Goal: Transaction & Acquisition: Purchase product/service

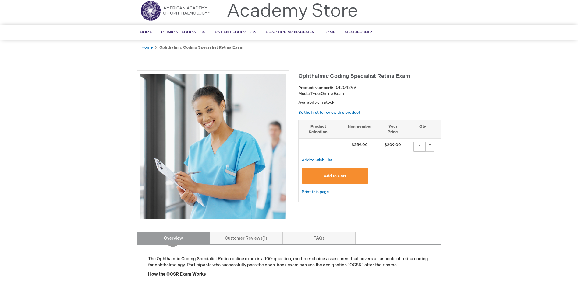
scroll to position [30, 0]
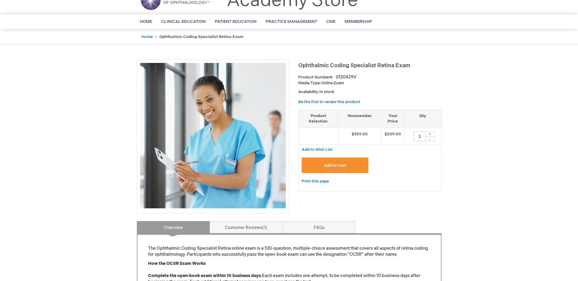
click at [345, 164] on span "Add to Cart" at bounding box center [335, 165] width 22 height 5
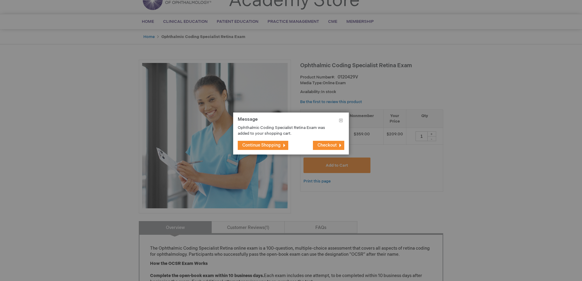
click at [272, 147] on span "Continue Shopping" at bounding box center [261, 145] width 38 height 5
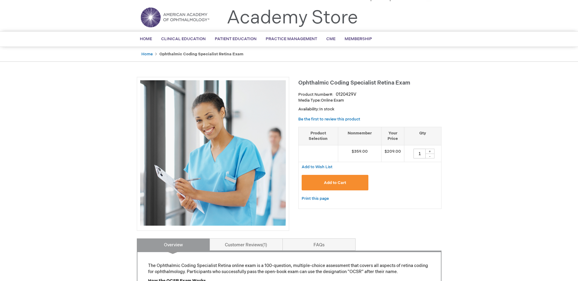
scroll to position [0, 0]
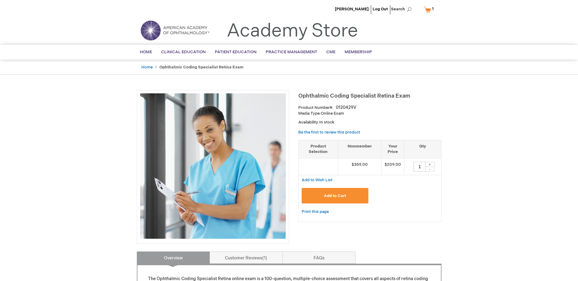
click at [426, 8] on link "My Cart 1 1 items" at bounding box center [429, 9] width 15 height 11
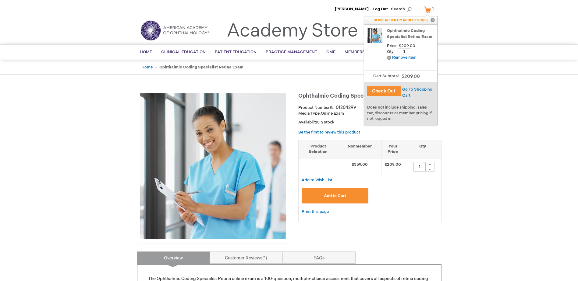
click at [387, 91] on button "Check Out" at bounding box center [383, 91] width 33 height 10
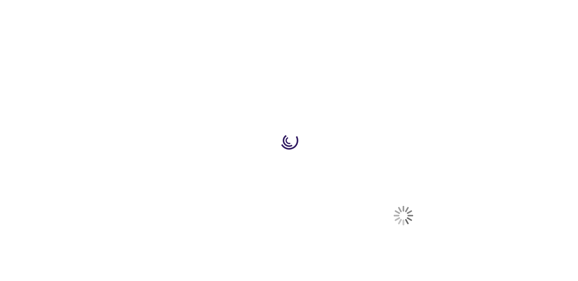
select select "US"
select select "12"
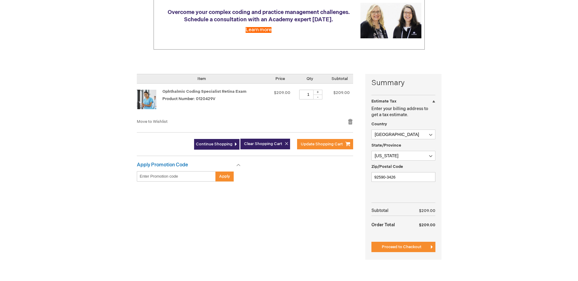
scroll to position [91, 0]
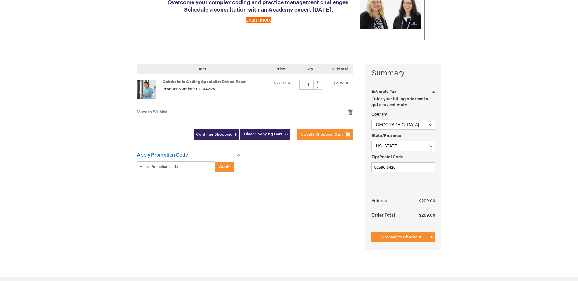
click at [186, 166] on input "Enter discount code" at bounding box center [176, 167] width 79 height 10
click at [409, 237] on span "Proceed to Checkout" at bounding box center [402, 237] width 40 height 5
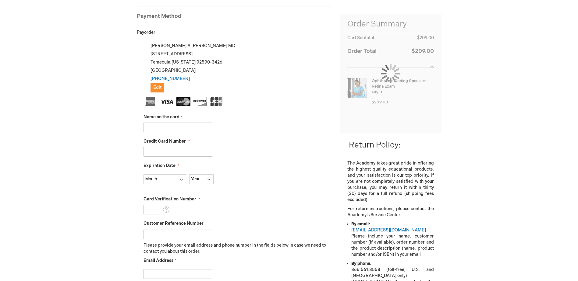
click at [177, 128] on input "Name on the card" at bounding box center [177, 128] width 69 height 10
type input "Maribel Tapia"
click at [174, 148] on input "Credit Card Number" at bounding box center [177, 152] width 69 height 10
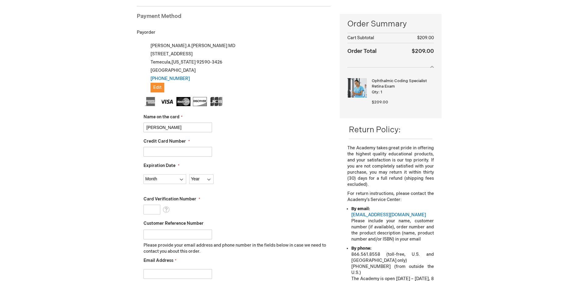
click at [175, 151] on input "Credit Card Number" at bounding box center [177, 152] width 69 height 10
type input "4"
type input "4833160307274636"
click at [153, 176] on select "Month 01 - January 02 - February 03 - March 04 - April 05 - May 06 - June 07 - …" at bounding box center [164, 179] width 43 height 10
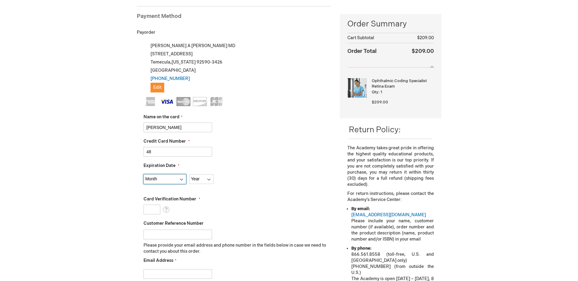
select select "4"
click at [143, 174] on select "Month 01 - January 02 - February 03 - March 04 - April 05 - May 06 - June 07 - …" at bounding box center [164, 179] width 43 height 10
click at [210, 178] on select "Year 2025 2026 2027 2028 2029 2030 2031 2032 2033 2034 2035" at bounding box center [201, 179] width 24 height 10
select select "2030"
click at [189, 174] on select "Year 2025 2026 2027 2028 2029 2030 2031 2032 2033 2034 2035" at bounding box center [201, 179] width 24 height 10
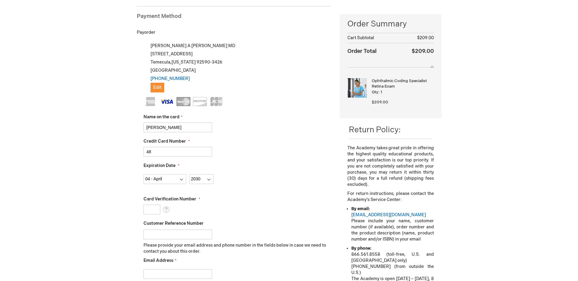
click at [153, 213] on input "Card Verification Number" at bounding box center [151, 210] width 17 height 10
type input "983"
click at [187, 235] on input "Customer Reference Number" at bounding box center [177, 235] width 69 height 10
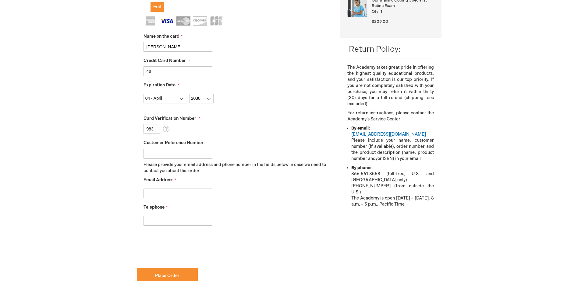
scroll to position [175, 0]
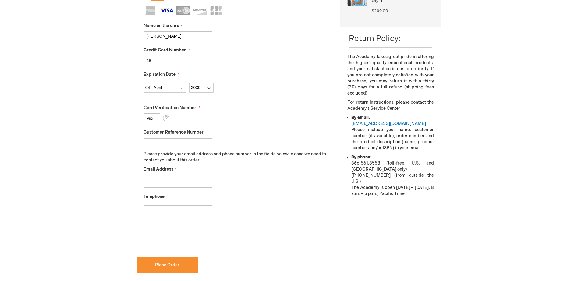
click at [173, 185] on input "Email Address" at bounding box center [177, 183] width 69 height 10
type input "mtapia95181@gmail.com"
type input "7608073930"
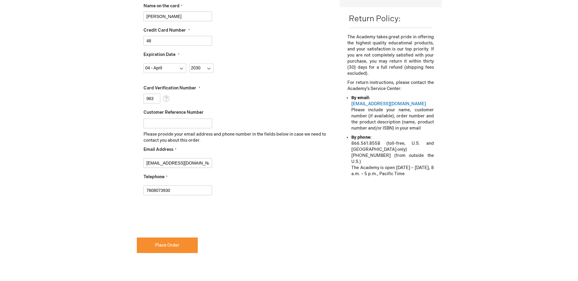
scroll to position [205, 0]
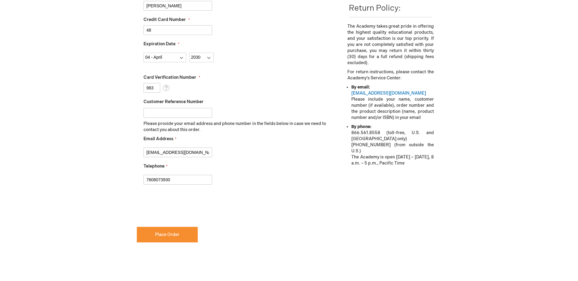
checkbox input "true"
click at [179, 236] on button "Place Order" at bounding box center [167, 235] width 61 height 16
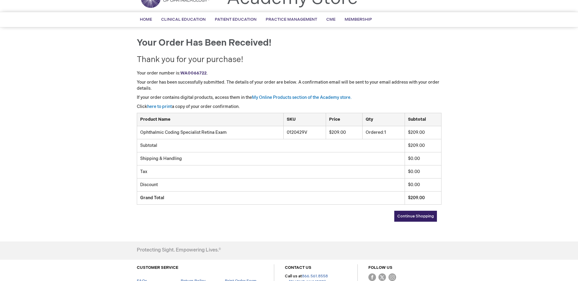
scroll to position [29, 0]
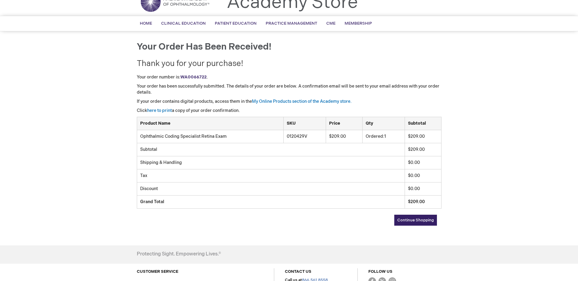
click at [420, 220] on span "Continue Shopping" at bounding box center [415, 220] width 37 height 5
